Goal: Task Accomplishment & Management: Manage account settings

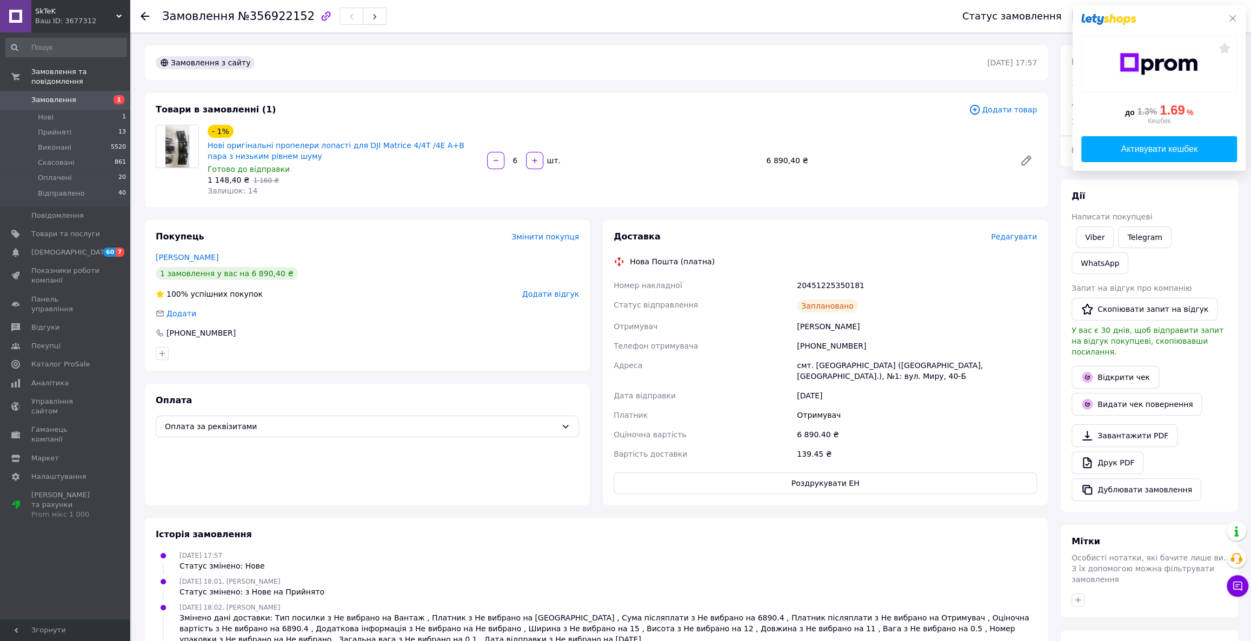
click at [1233, 21] on icon at bounding box center [1232, 18] width 9 height 9
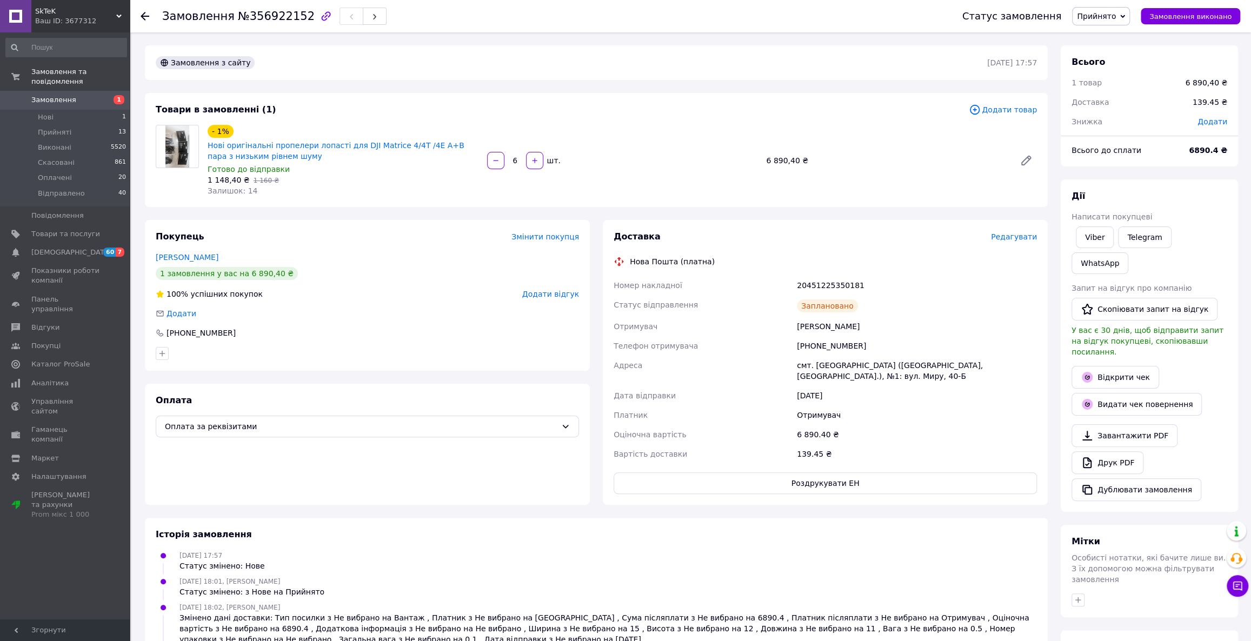
click at [59, 95] on span "Замовлення" at bounding box center [53, 100] width 45 height 10
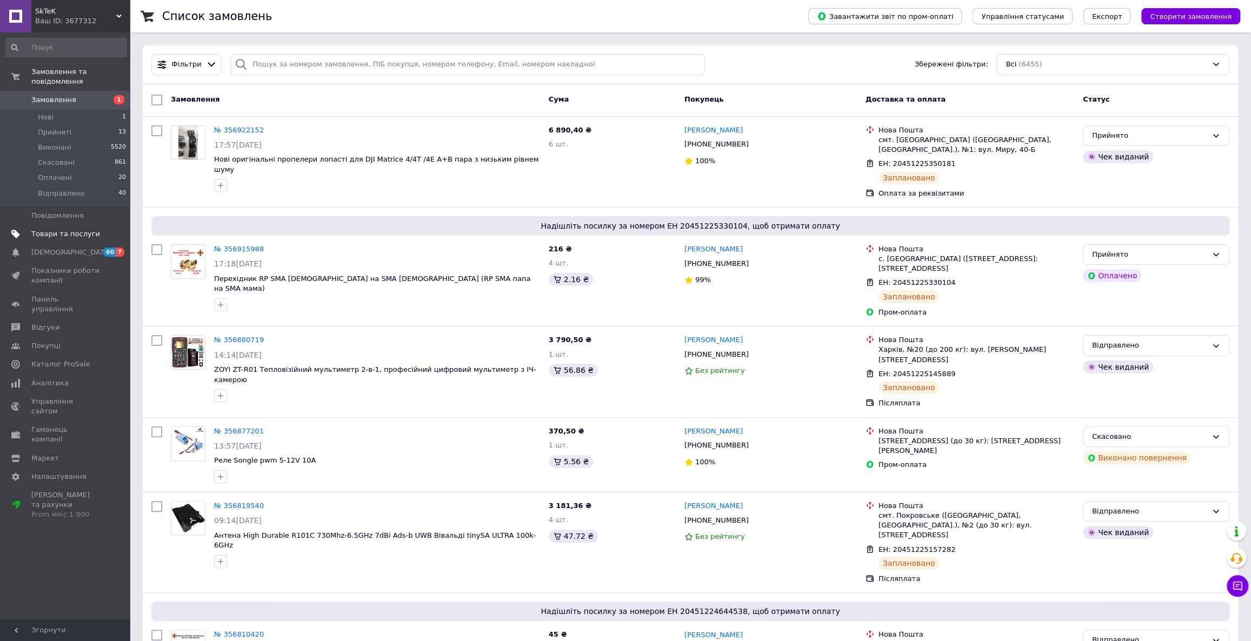
click at [79, 229] on span "Товари та послуги" at bounding box center [65, 234] width 69 height 10
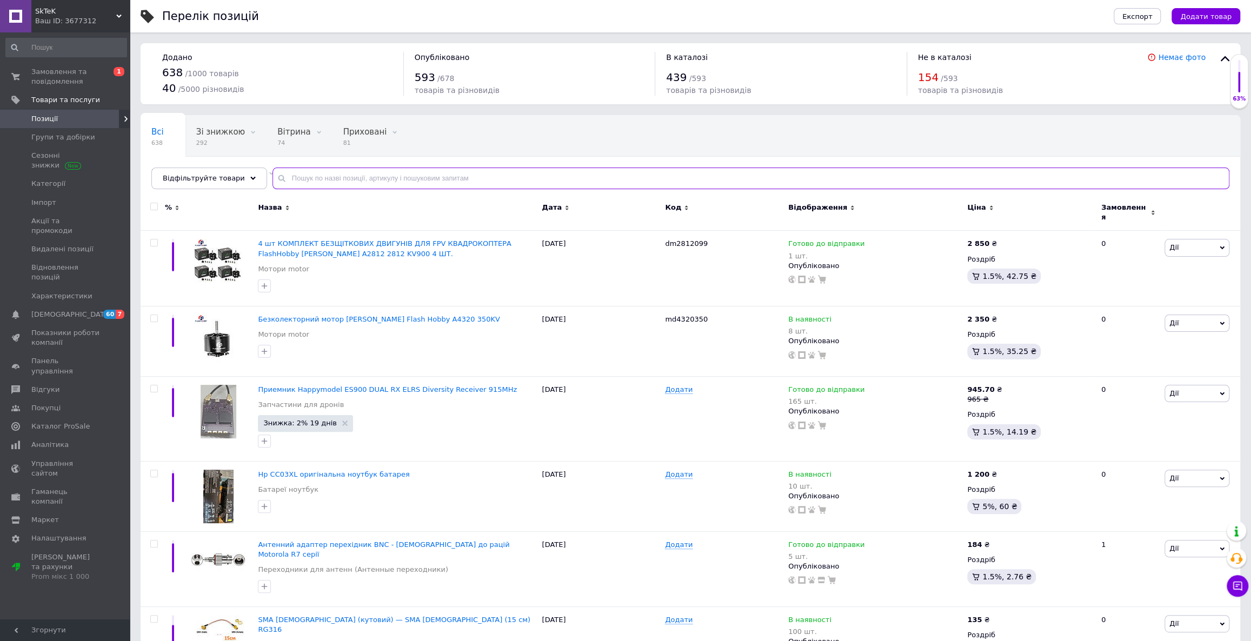
click at [370, 173] on input "text" at bounding box center [750, 179] width 957 height 22
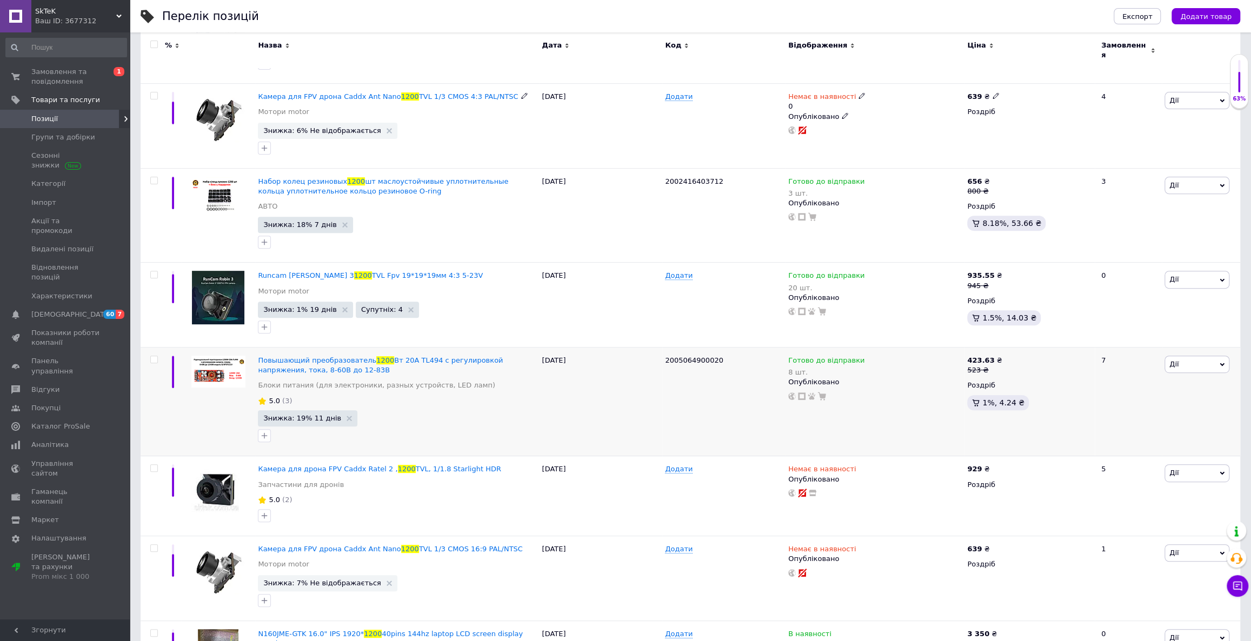
scroll to position [245, 0]
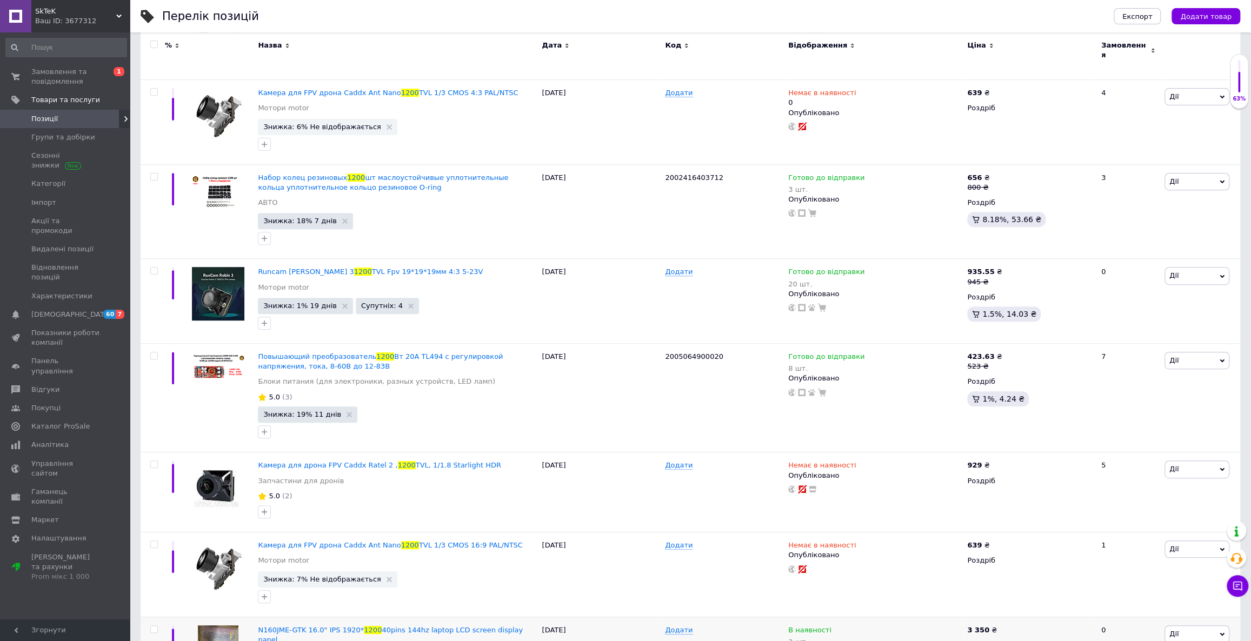
type input "1200"
click at [64, 71] on span "Замовлення та повідомлення" at bounding box center [65, 76] width 69 height 19
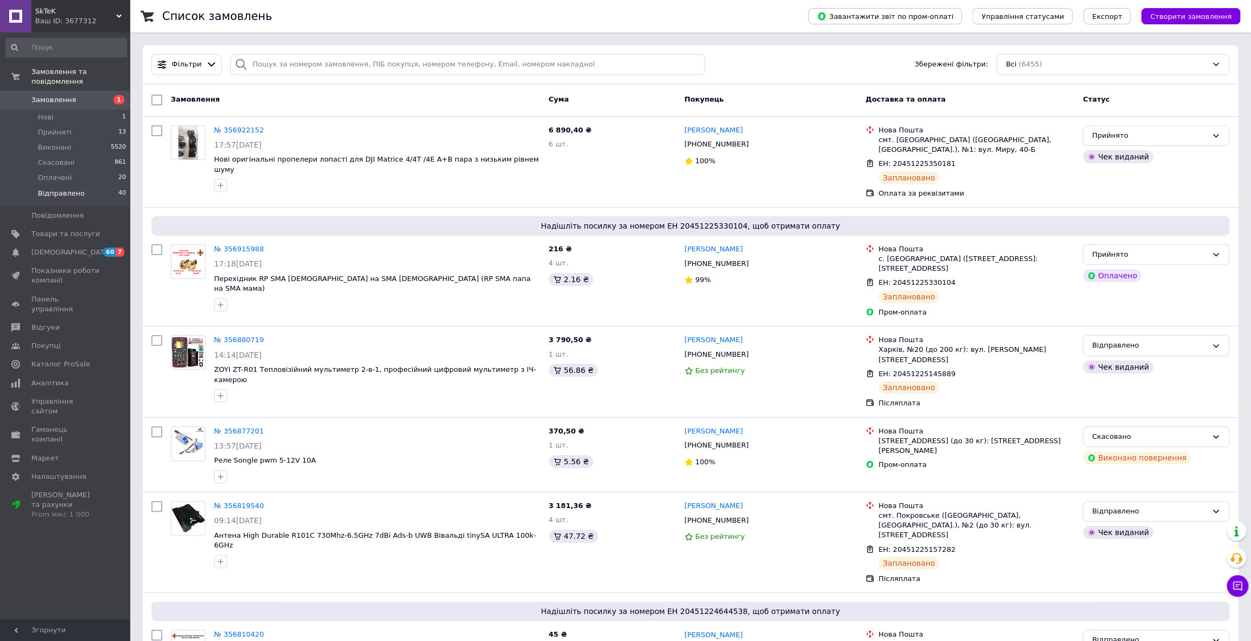
click at [81, 186] on li "Відправлено 40" at bounding box center [66, 196] width 132 height 21
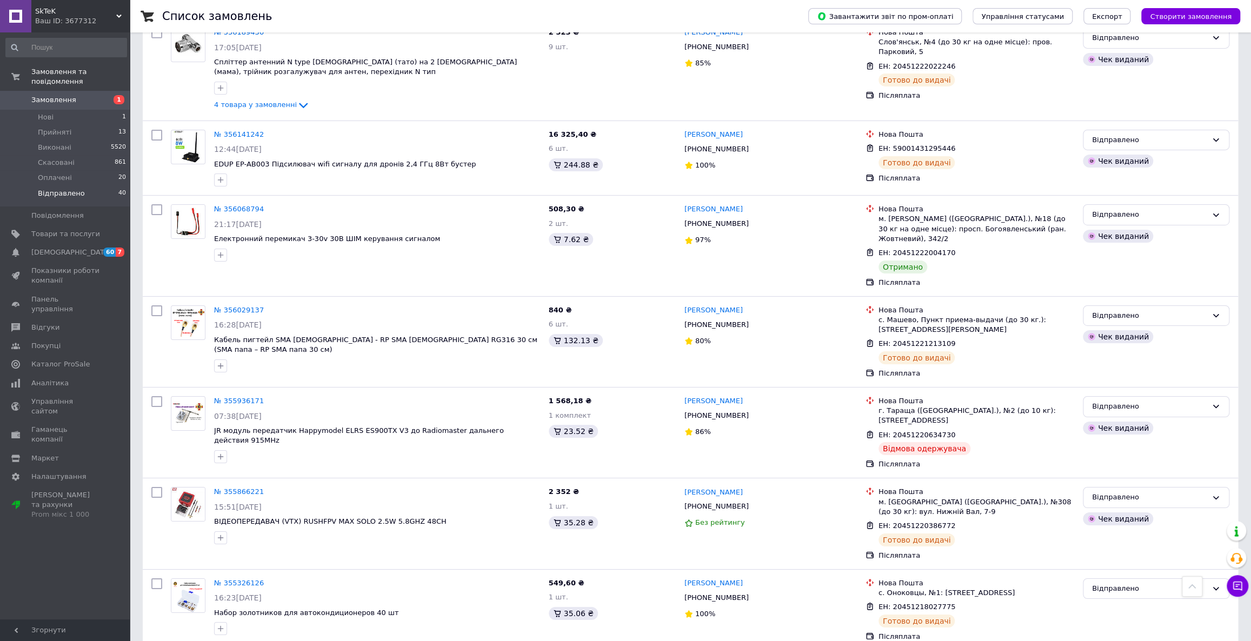
scroll to position [2961, 0]
